Goal: Task Accomplishment & Management: Complete application form

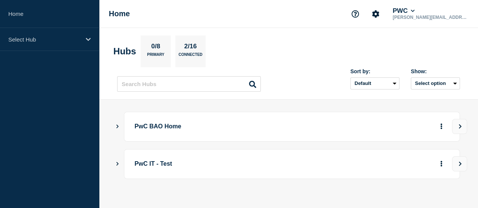
scroll to position [8, 0]
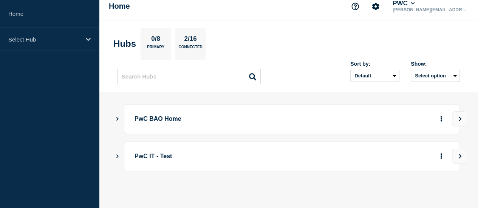
click at [120, 113] on div "PwC BAO Home" at bounding box center [288, 119] width 343 height 30
click at [119, 116] on button "Show Connected Hubs" at bounding box center [118, 119] width 4 height 6
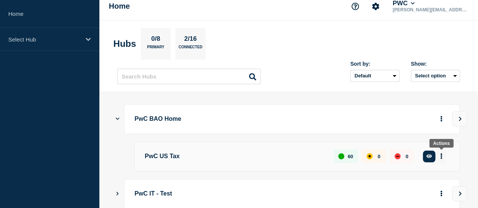
click at [441, 154] on icon "More actions" at bounding box center [442, 157] width 2 height 6
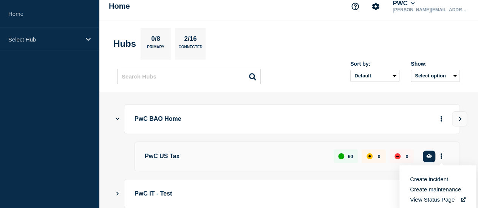
scroll to position [46, 0]
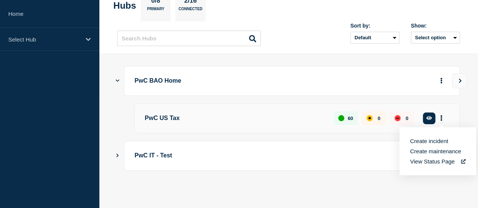
click at [431, 148] on button "Create maintenance" at bounding box center [435, 151] width 51 height 6
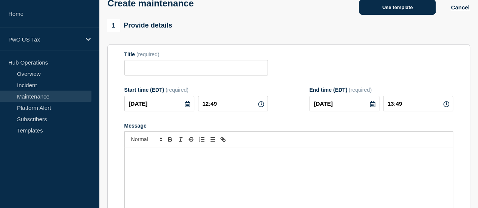
click at [396, 12] on button "Use template" at bounding box center [397, 7] width 77 height 15
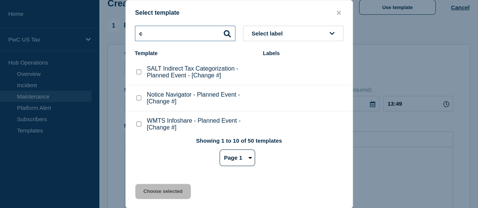
click at [162, 34] on input "c" at bounding box center [185, 34] width 101 height 16
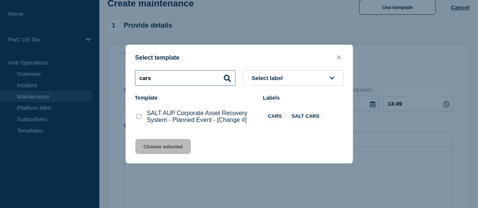
type input "cars"
click at [140, 118] on checkbox"] "SALT AUP Corporate Asset Recovery System - Planned Event - [Change #] checkbox" at bounding box center [139, 116] width 5 height 5
checkbox checkbox"] "true"
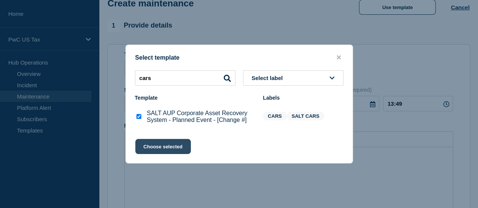
click at [155, 145] on button "Choose selected" at bounding box center [163, 146] width 56 height 15
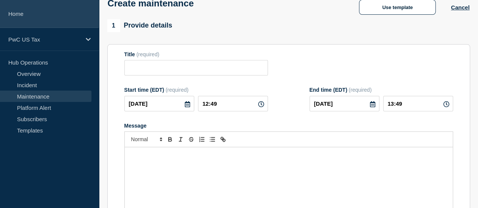
type input "SALT AUP Corporate Asset Recovery System - Planned Event - [Change #]"
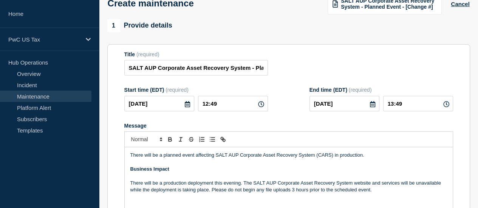
click at [258, 105] on icon at bounding box center [261, 104] width 6 height 6
click at [213, 104] on input "12:49" at bounding box center [233, 104] width 70 height 16
type input "10:49"
type input "11:49"
type input "00__-__-__"
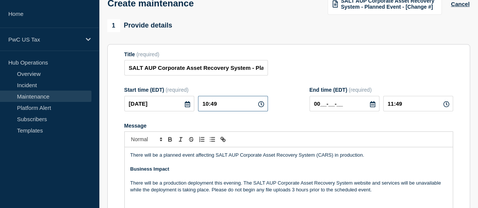
click at [219, 104] on input "10:49" at bounding box center [233, 104] width 70 height 16
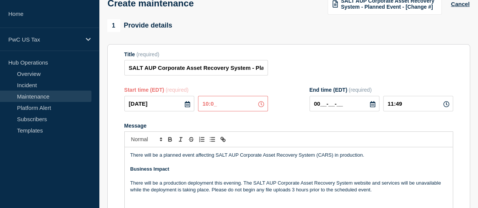
type input "10:00"
type input "11:00"
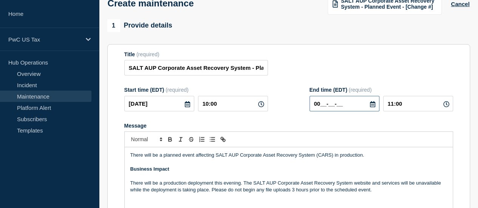
click at [365, 107] on input "00__-__-__" at bounding box center [345, 104] width 70 height 16
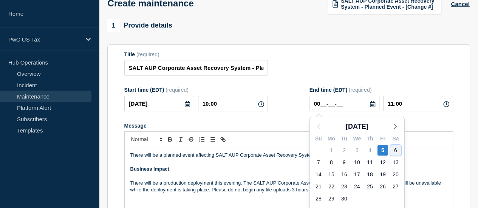
click at [396, 153] on div "6" at bounding box center [396, 150] width 11 height 11
type input "[DATE]"
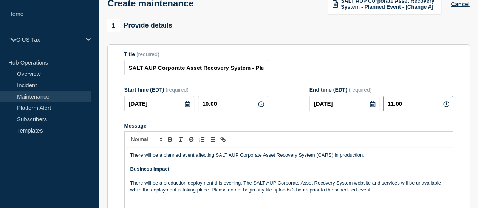
click at [397, 102] on input "11:00" at bounding box center [418, 104] width 70 height 16
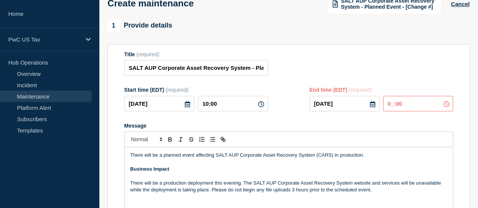
type input "01:00"
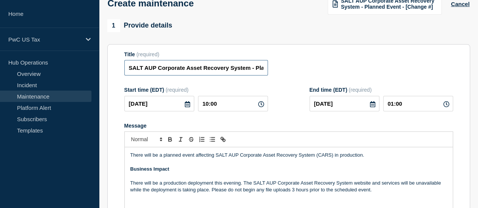
click at [252, 76] on input "SALT AUP Corporate Asset Recovery System - Planned Event - [Change #]" at bounding box center [196, 68] width 144 height 16
paste input "CHG1522540"
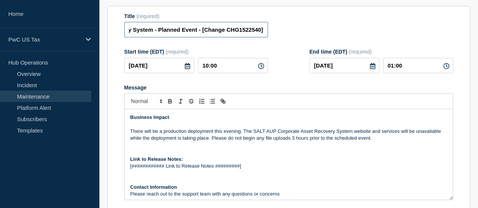
scroll to position [26, 0]
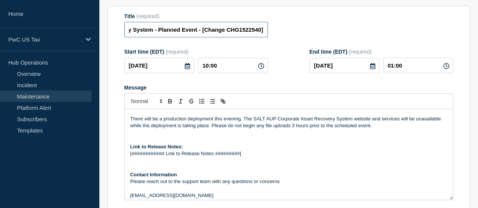
type input "SALT AUP Corporate Asset Recovery System - Planned Event - [Change CHG1522540]"
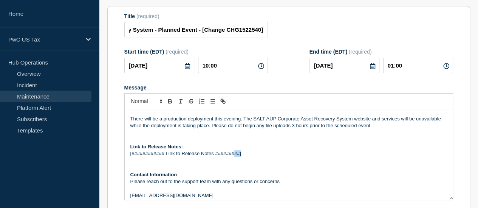
scroll to position [0, 0]
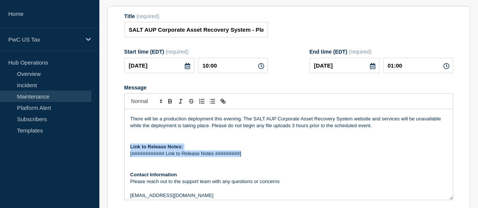
drag, startPoint x: 259, startPoint y: 153, endPoint x: 115, endPoint y: 145, distance: 143.5
click at [115, 145] on section "Title (required) SALT AUP Corporate Asset Recovery System - Planned Event - [Ch…" at bounding box center [288, 114] width 363 height 217
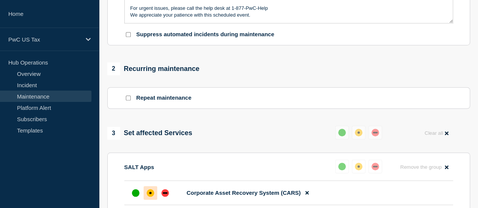
scroll to position [270, 0]
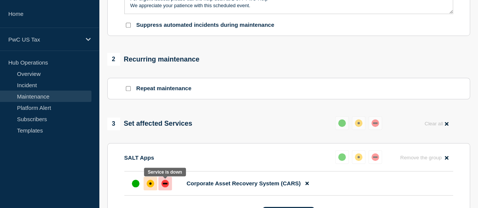
click at [166, 186] on div "down" at bounding box center [165, 184] width 8 height 8
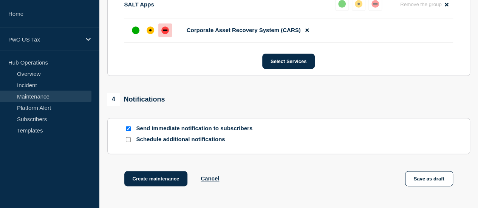
scroll to position [441, 0]
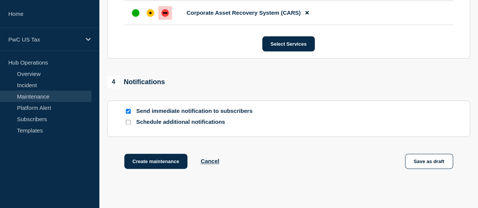
click at [167, 126] on p "Schedule additional notifications" at bounding box center [197, 122] width 121 height 7
click at [129, 121] on input "Schedule additional notifications" at bounding box center [128, 122] width 5 height 5
checkbox input "true"
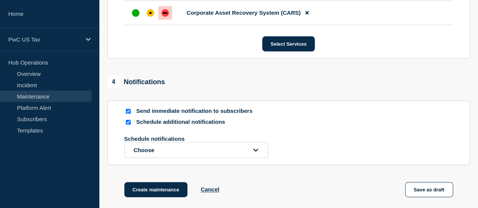
click at [129, 113] on input "Send immediate notification to subscribers" at bounding box center [128, 111] width 5 height 5
checkbox input "false"
click at [156, 149] on button "Choose" at bounding box center [196, 150] width 144 height 16
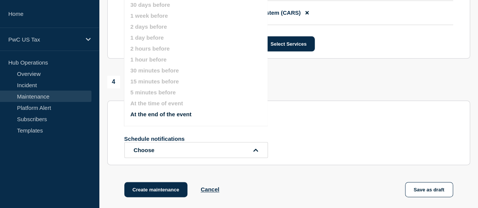
scroll to position [414, 0]
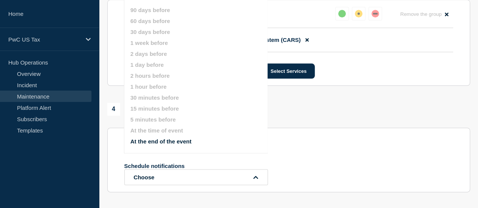
click at [154, 132] on button "At the time of event" at bounding box center [156, 130] width 53 height 6
click at [315, 121] on div "4 Notifications Send immediate notification to subscribers Schedule additional …" at bounding box center [288, 148] width 363 height 90
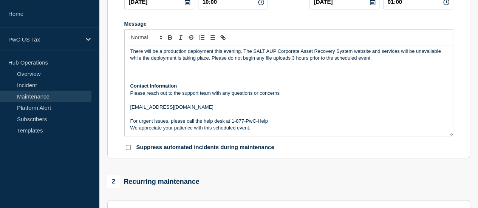
scroll to position [133, 0]
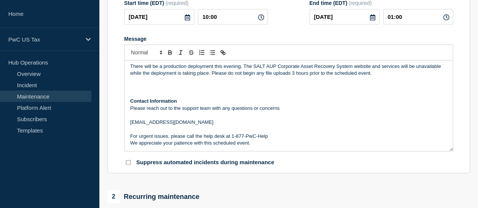
click at [259, 16] on icon at bounding box center [261, 17] width 6 height 6
click at [212, 19] on input "10:00" at bounding box center [233, 17] width 70 height 16
type input "22:00"
type input "13:00"
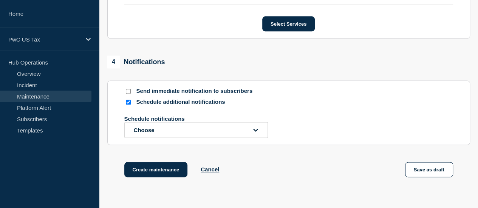
scroll to position [496, 0]
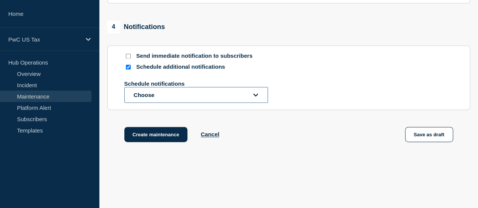
click at [165, 97] on button "Choose" at bounding box center [196, 95] width 144 height 16
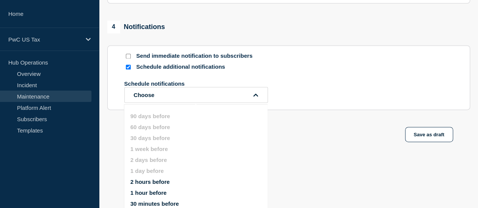
scroll to position [557, 0]
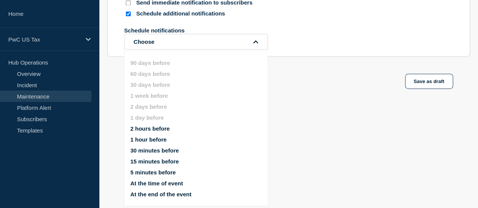
click at [144, 180] on button "At the time of event" at bounding box center [156, 183] width 53 height 6
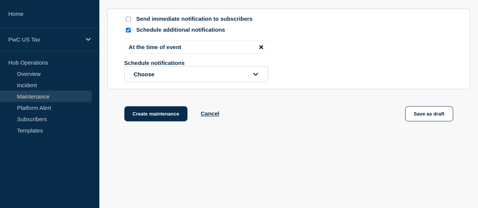
scroll to position [535, 0]
click at [173, 74] on button "Choose" at bounding box center [196, 74] width 144 height 16
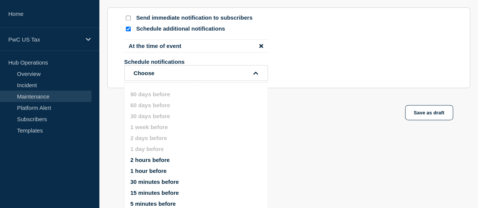
scroll to position [573, 0]
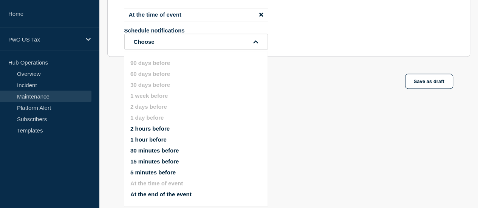
click at [151, 137] on button "1 hour before" at bounding box center [148, 140] width 36 height 6
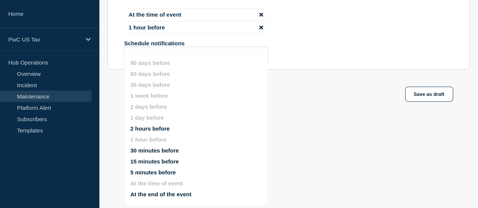
click at [305, 105] on div "Create maintenance Cancel Save as draft" at bounding box center [288, 104] width 363 height 34
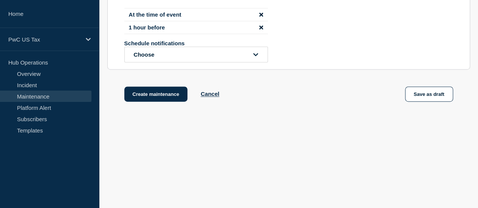
scroll to position [548, 0]
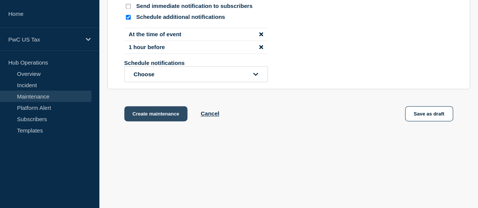
click at [149, 117] on button "Create maintenance" at bounding box center [156, 113] width 64 height 15
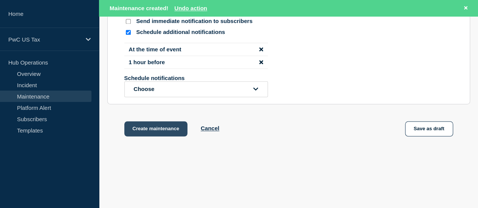
scroll to position [563, 0]
